Goal: Navigation & Orientation: Find specific page/section

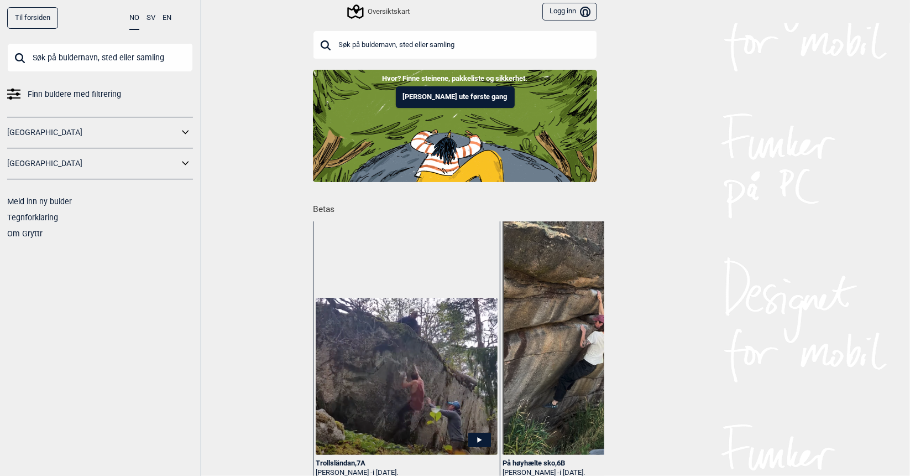
click at [180, 137] on icon at bounding box center [186, 132] width 14 height 16
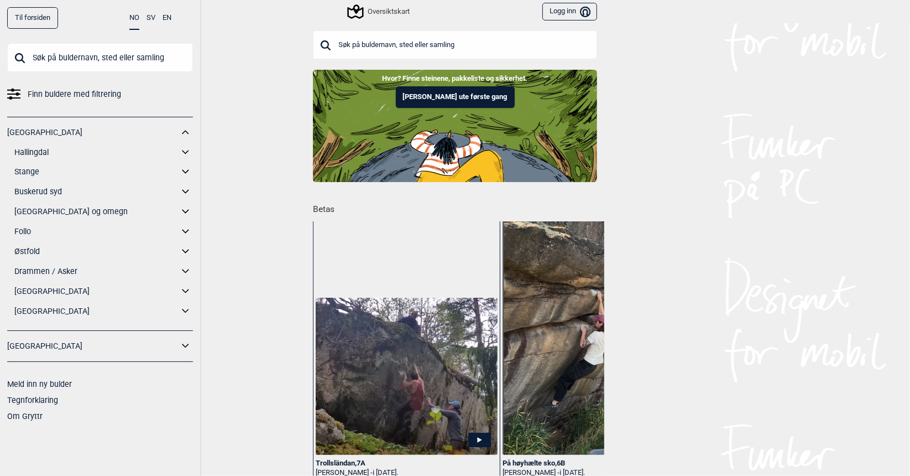
click at [189, 210] on icon at bounding box center [186, 211] width 14 height 16
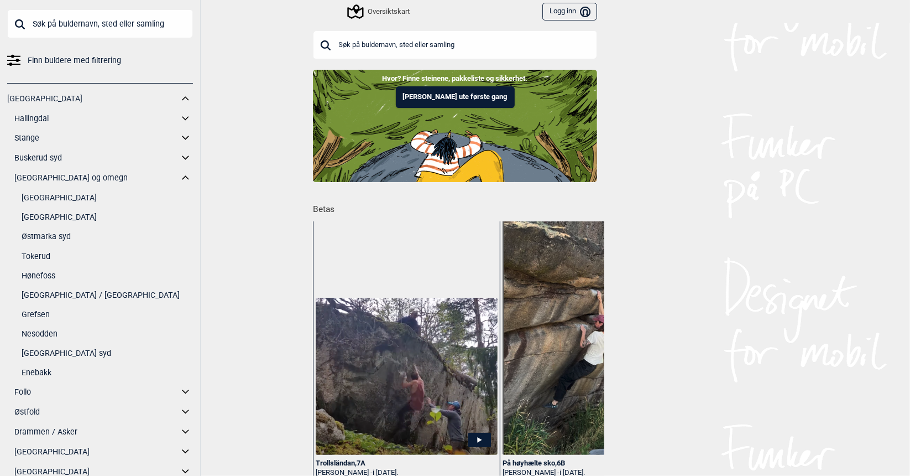
scroll to position [34, 0]
click at [65, 211] on link "[GEOGRAPHIC_DATA]" at bounding box center [107, 216] width 171 height 16
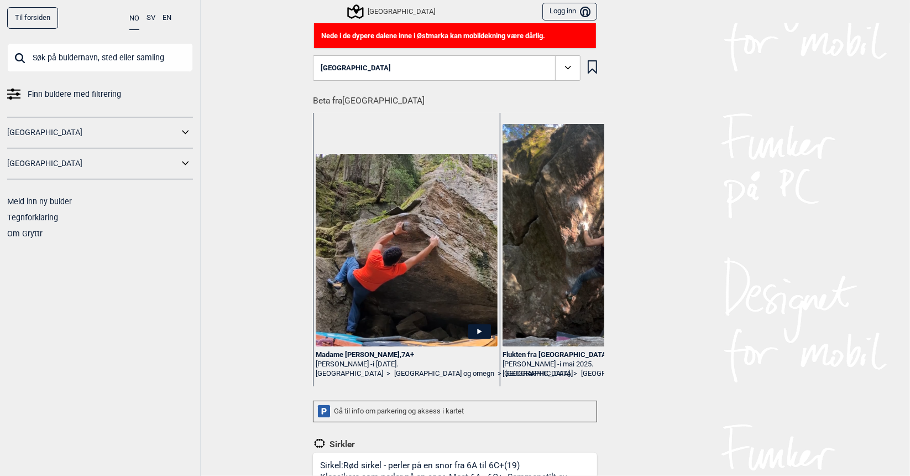
click at [565, 70] on icon at bounding box center [568, 68] width 13 height 13
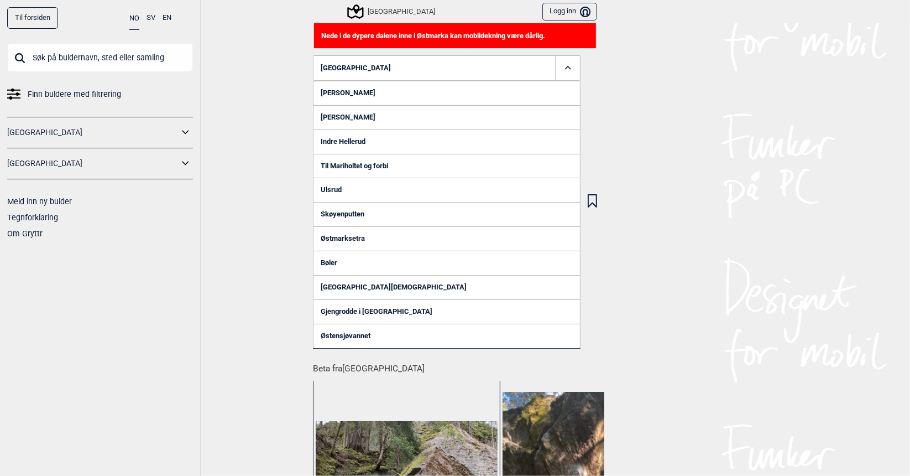
click at [351, 7] on icon at bounding box center [354, 11] width 21 height 21
